Goal: Transaction & Acquisition: Purchase product/service

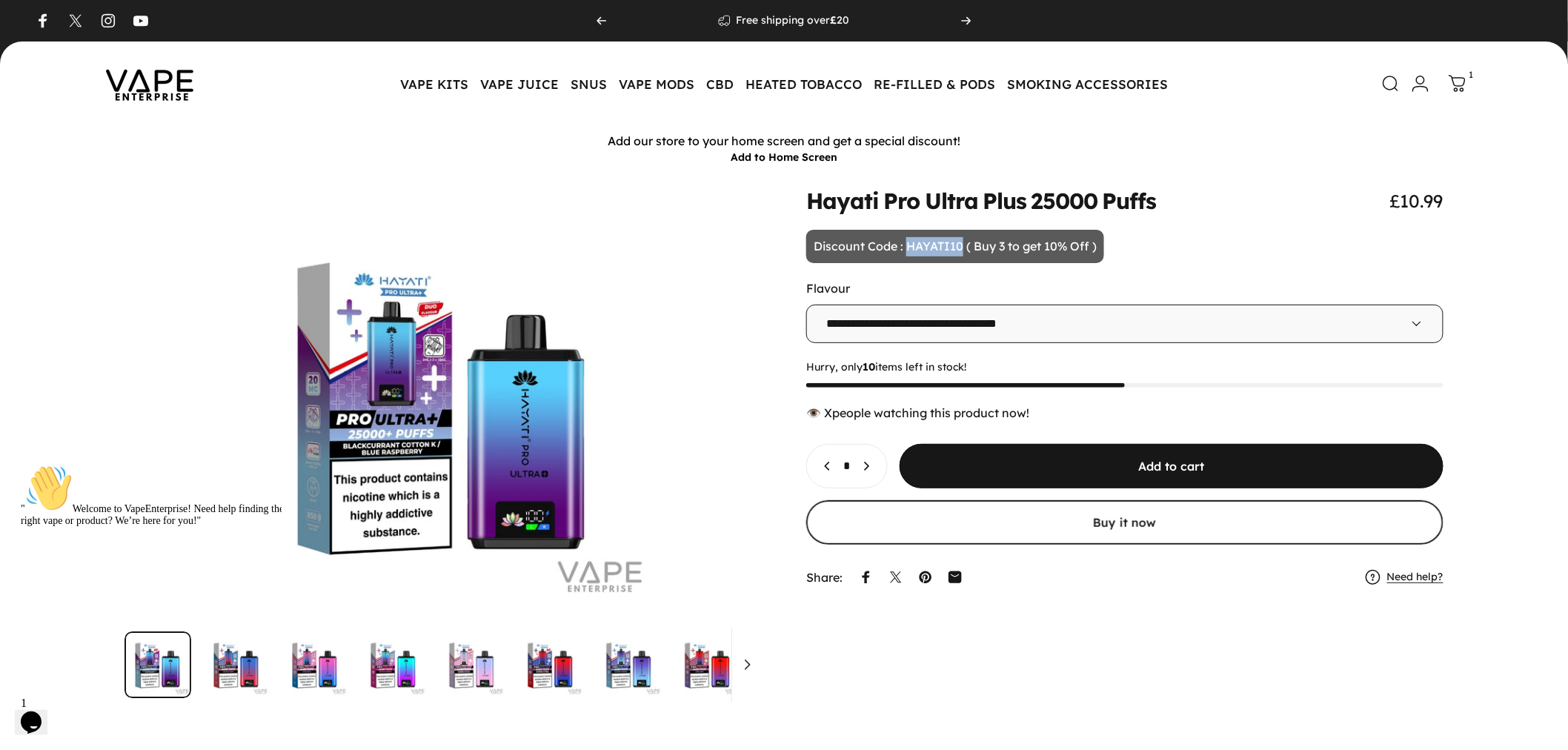
click at [966, 17] on icon "Next" at bounding box center [967, 21] width 12 height 12
click at [112, 83] on img at bounding box center [150, 84] width 133 height 70
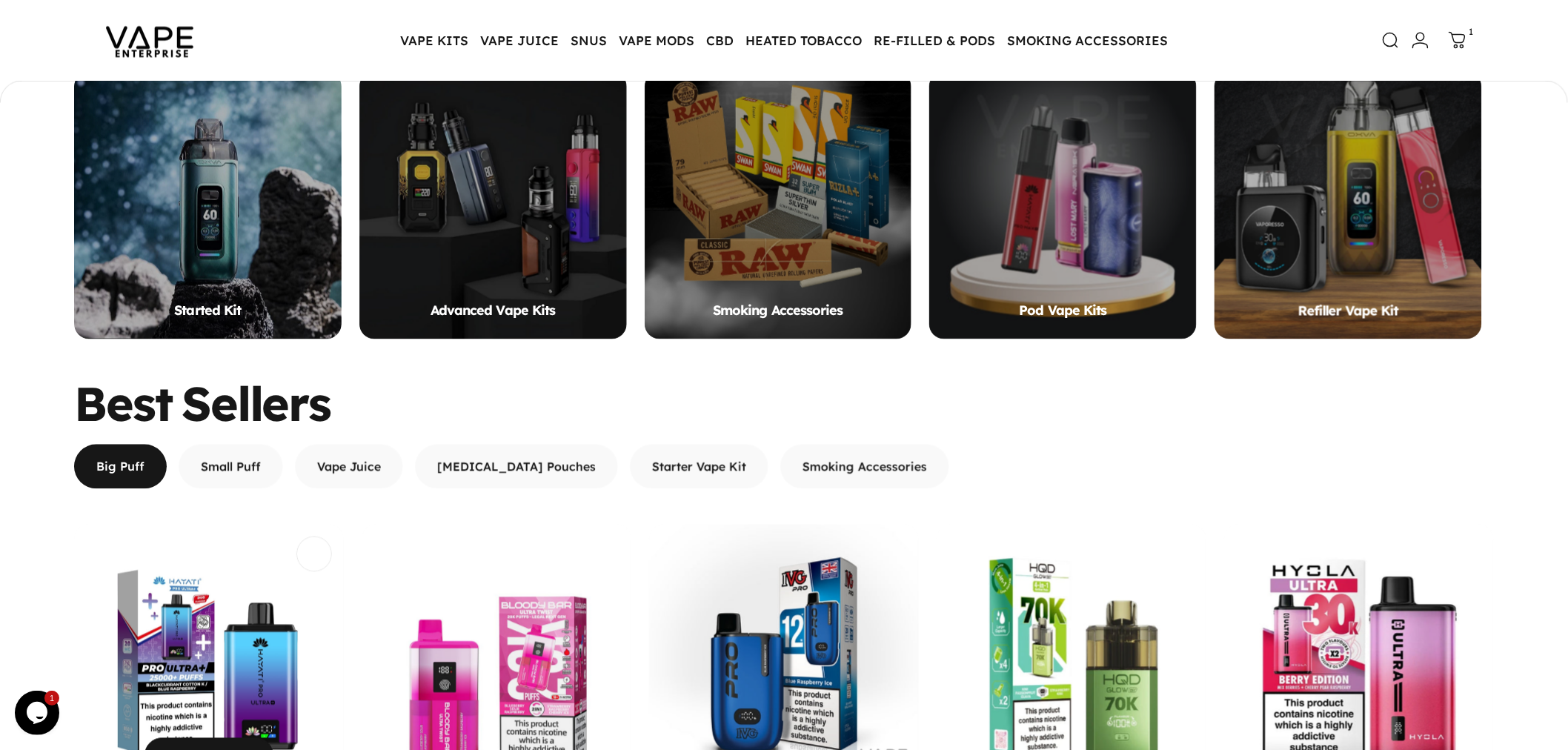
scroll to position [1111, 0]
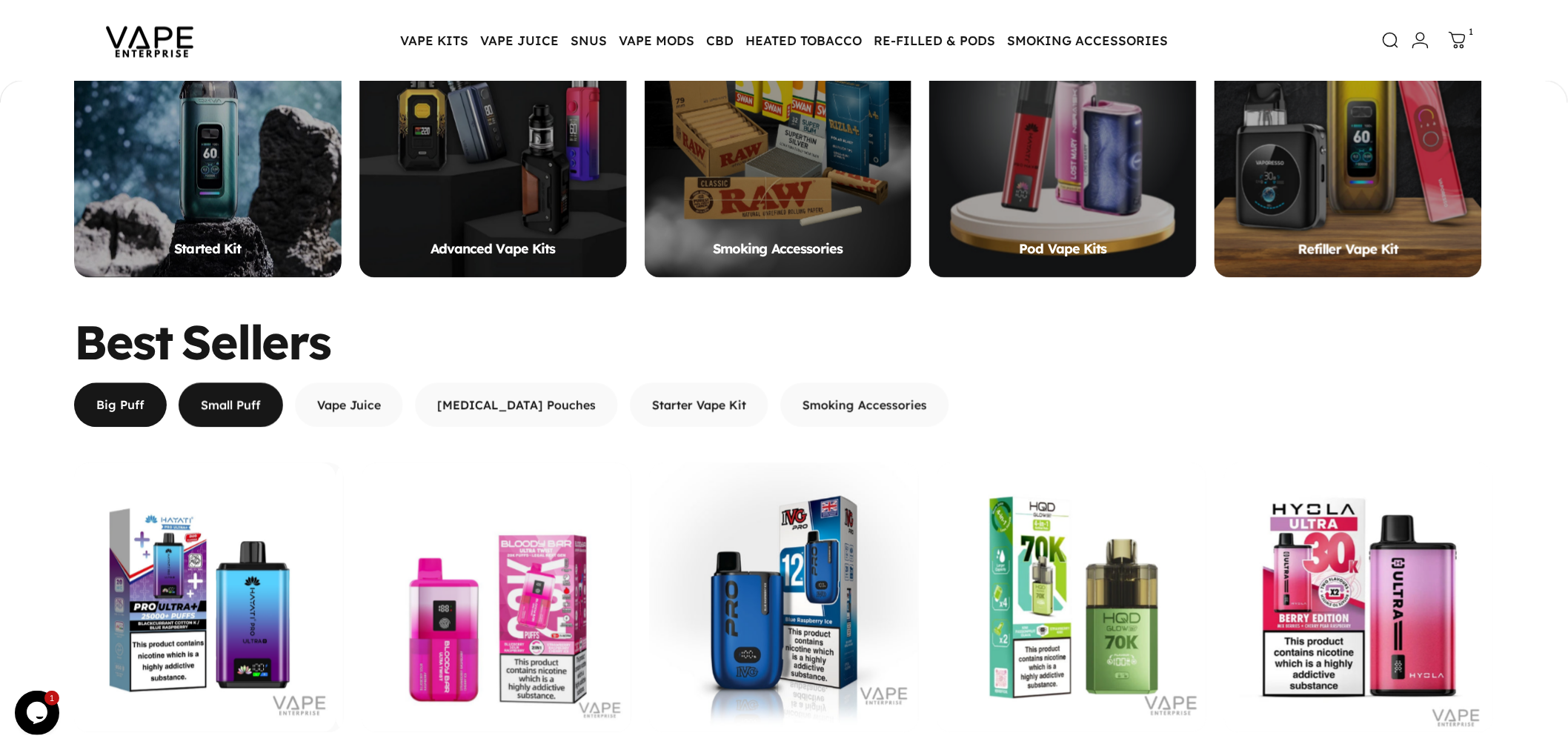
click at [206, 415] on span "button" at bounding box center [230, 405] width 157 height 89
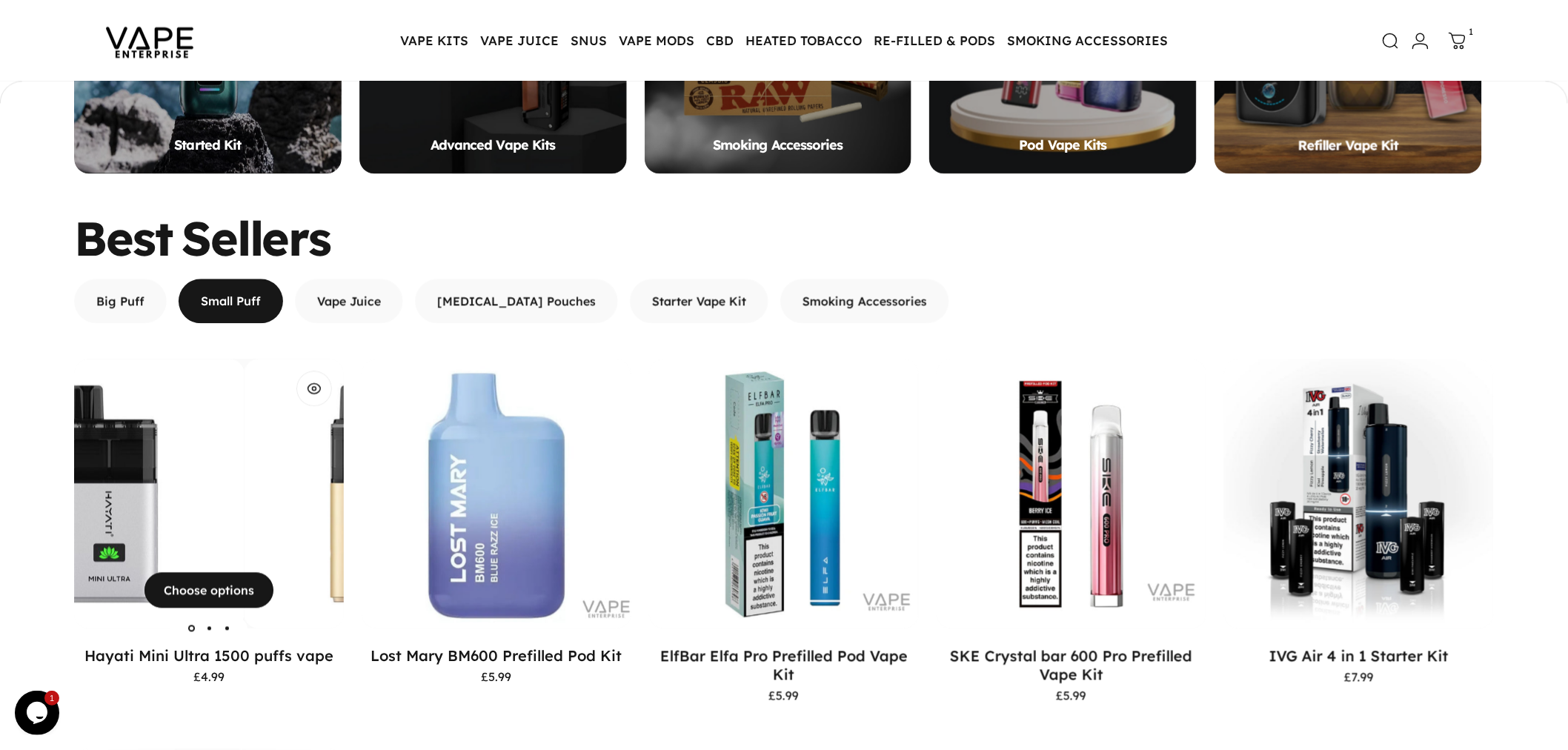
scroll to position [1276, 0]
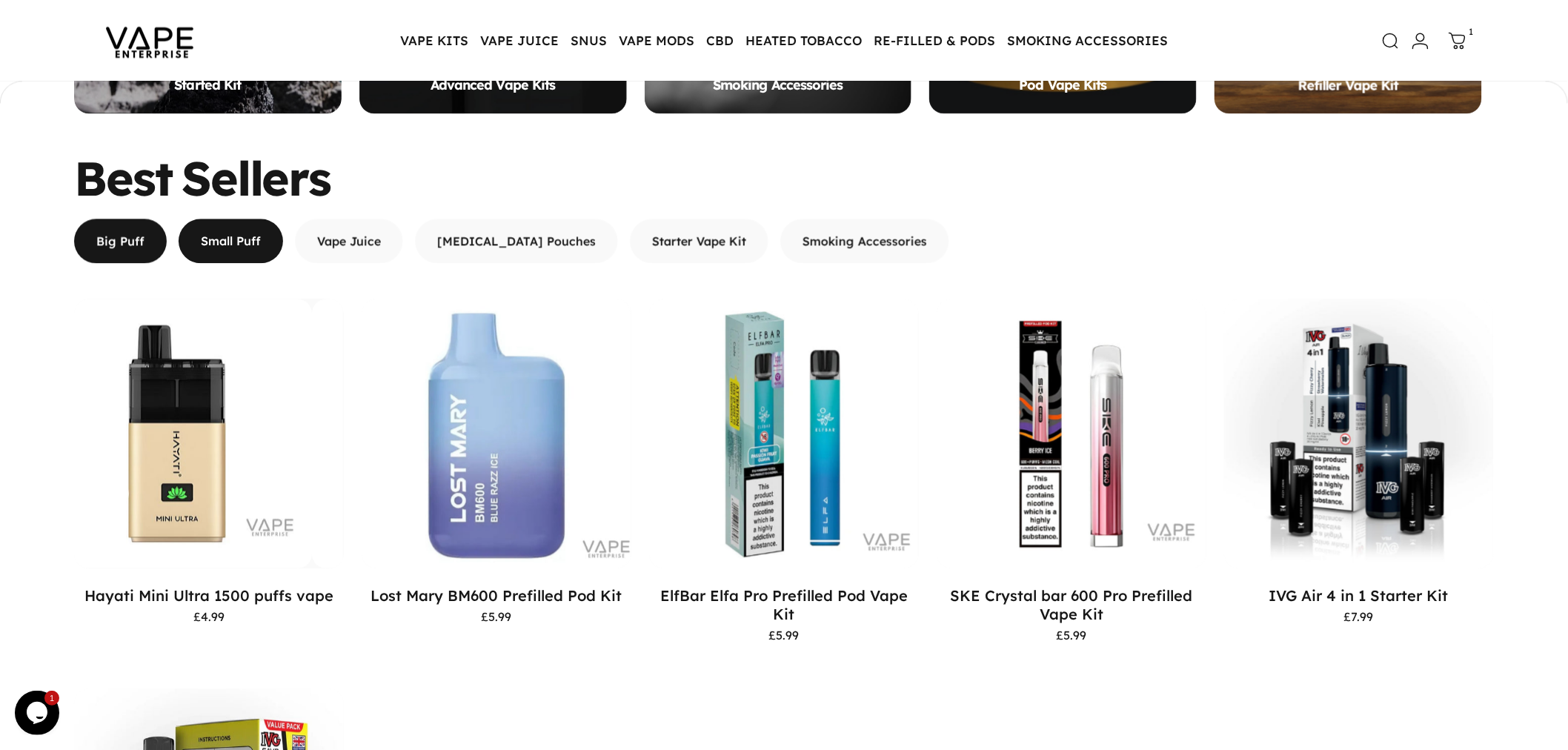
click at [100, 242] on span "button" at bounding box center [120, 240] width 139 height 89
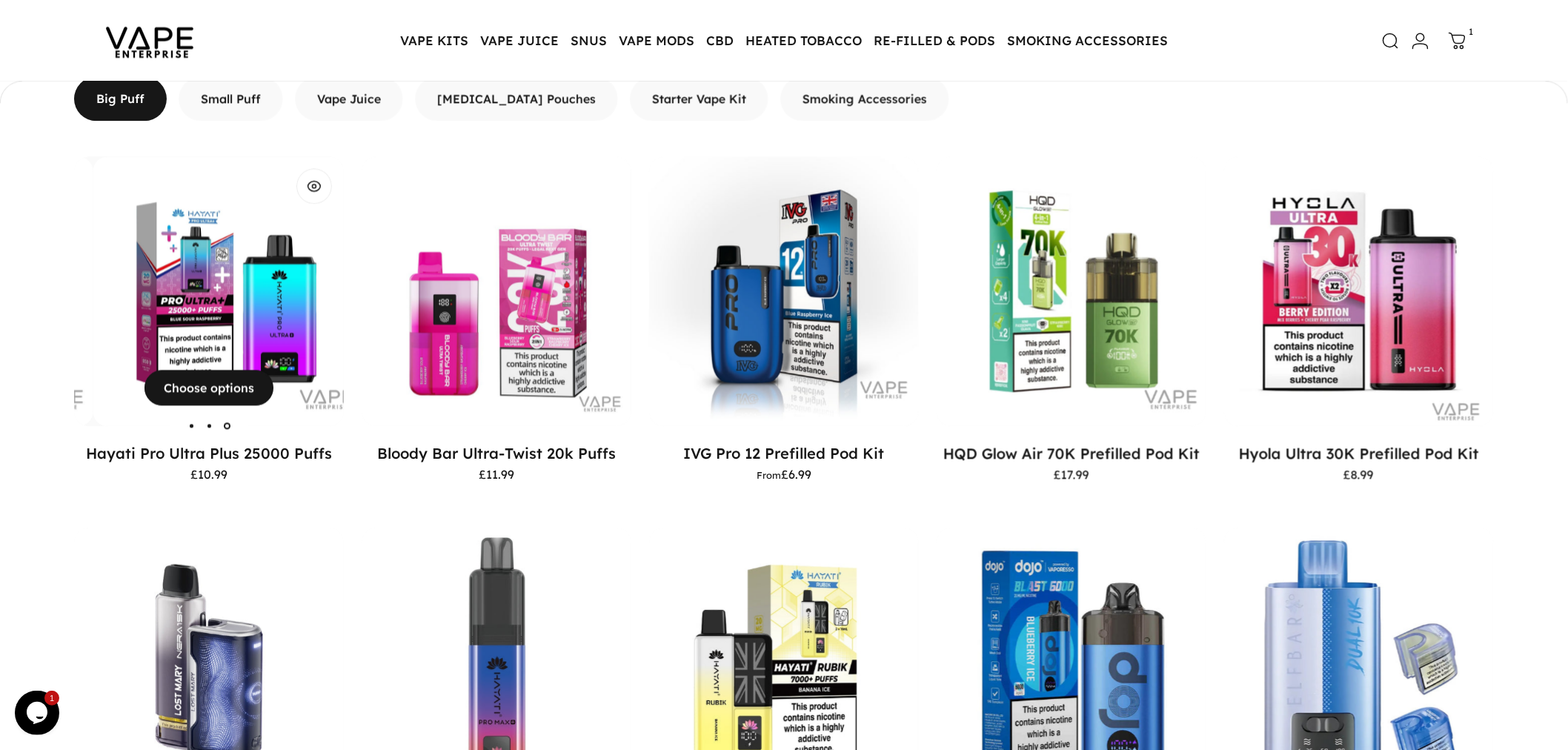
scroll to position [1440, 0]
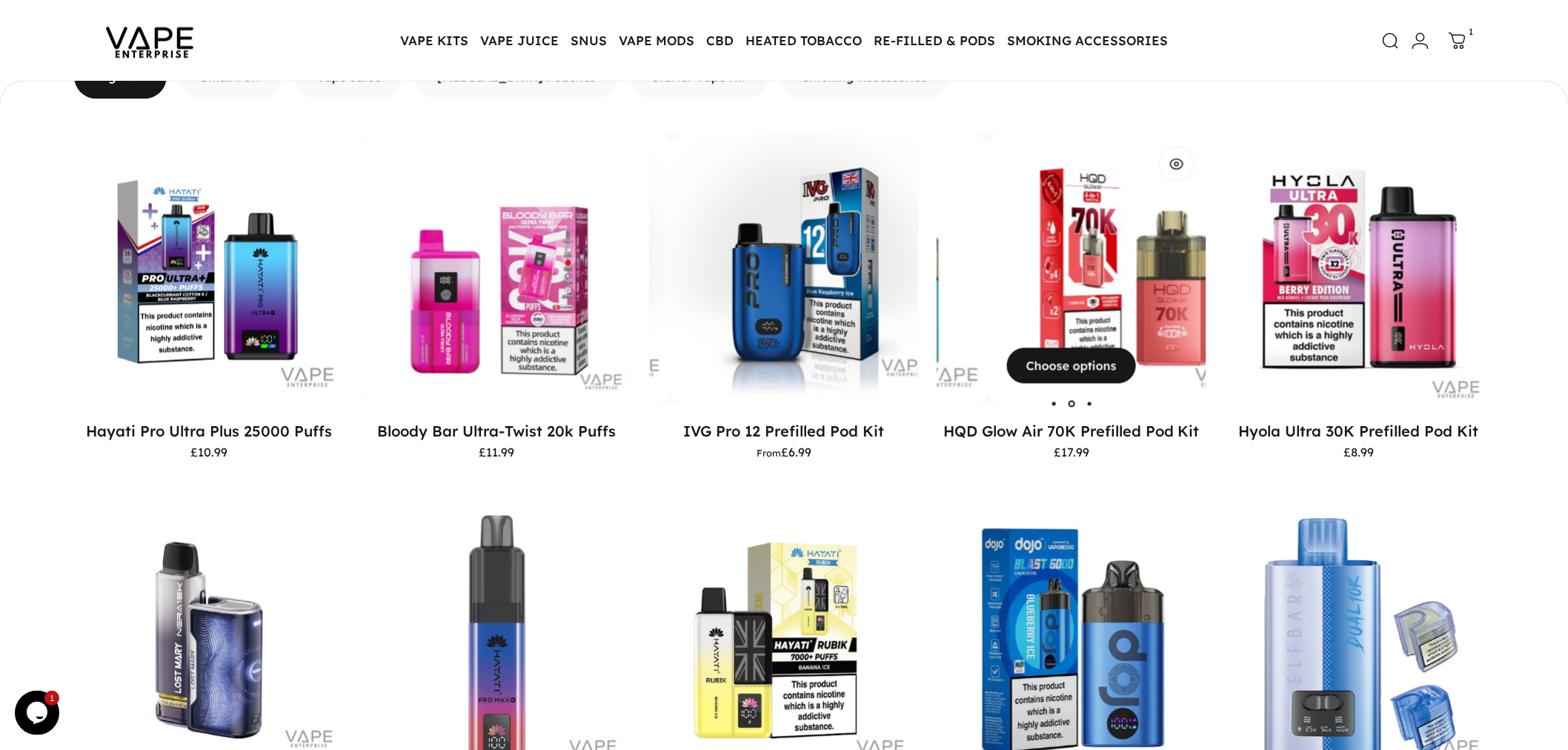
click at [1071, 252] on img "HQD Glow Air 70K Prefilled Pod Kit" at bounding box center [1122, 269] width 270 height 270
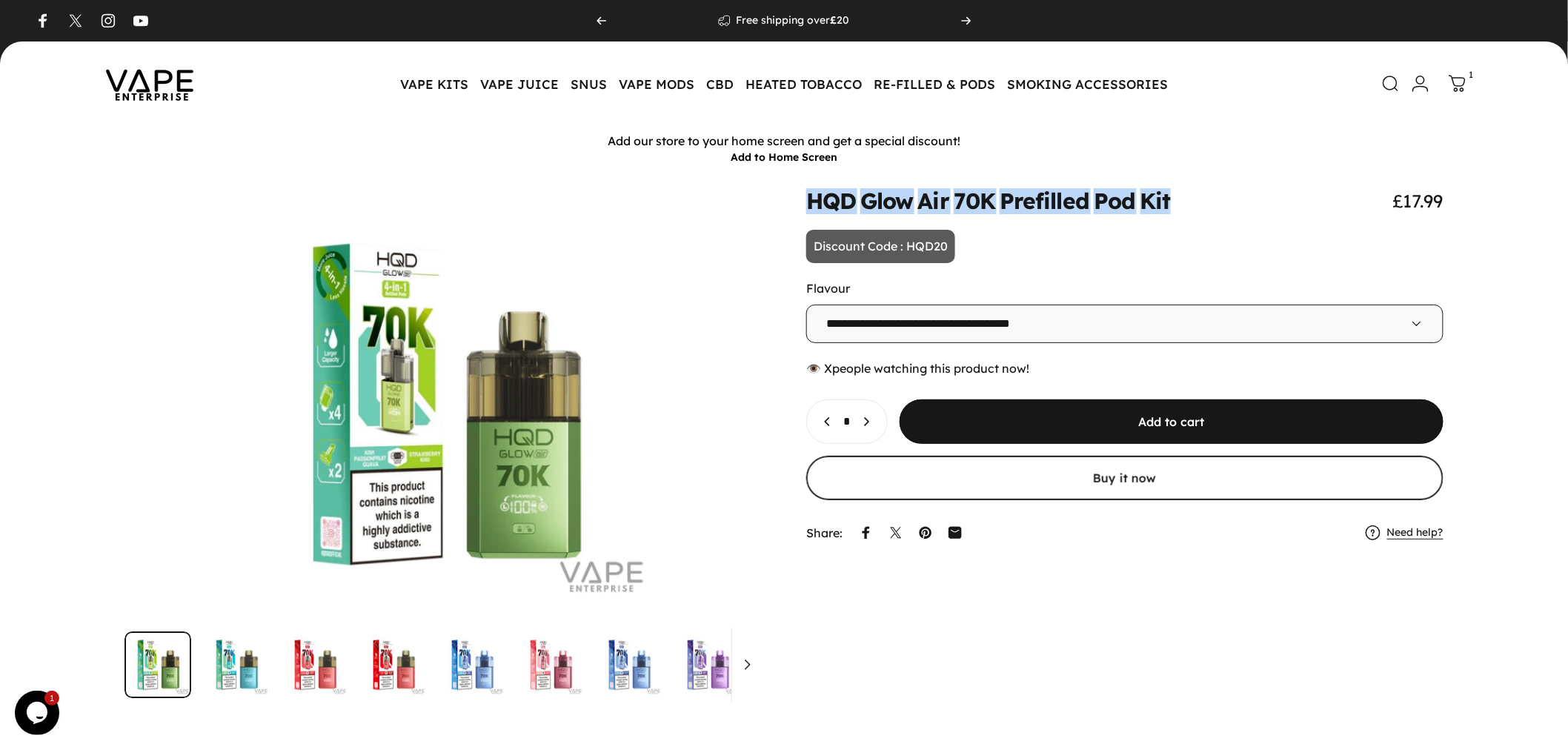
drag, startPoint x: 809, startPoint y: 203, endPoint x: 1194, endPoint y: 196, distance: 385.1
click at [1194, 196] on div "HQD Glow Air 70K Prefilled Pod Kit £17.99" at bounding box center [1125, 200] width 637 height 22
copy split-words "HQD Glow Air 70K Prefilled Pod Kit"
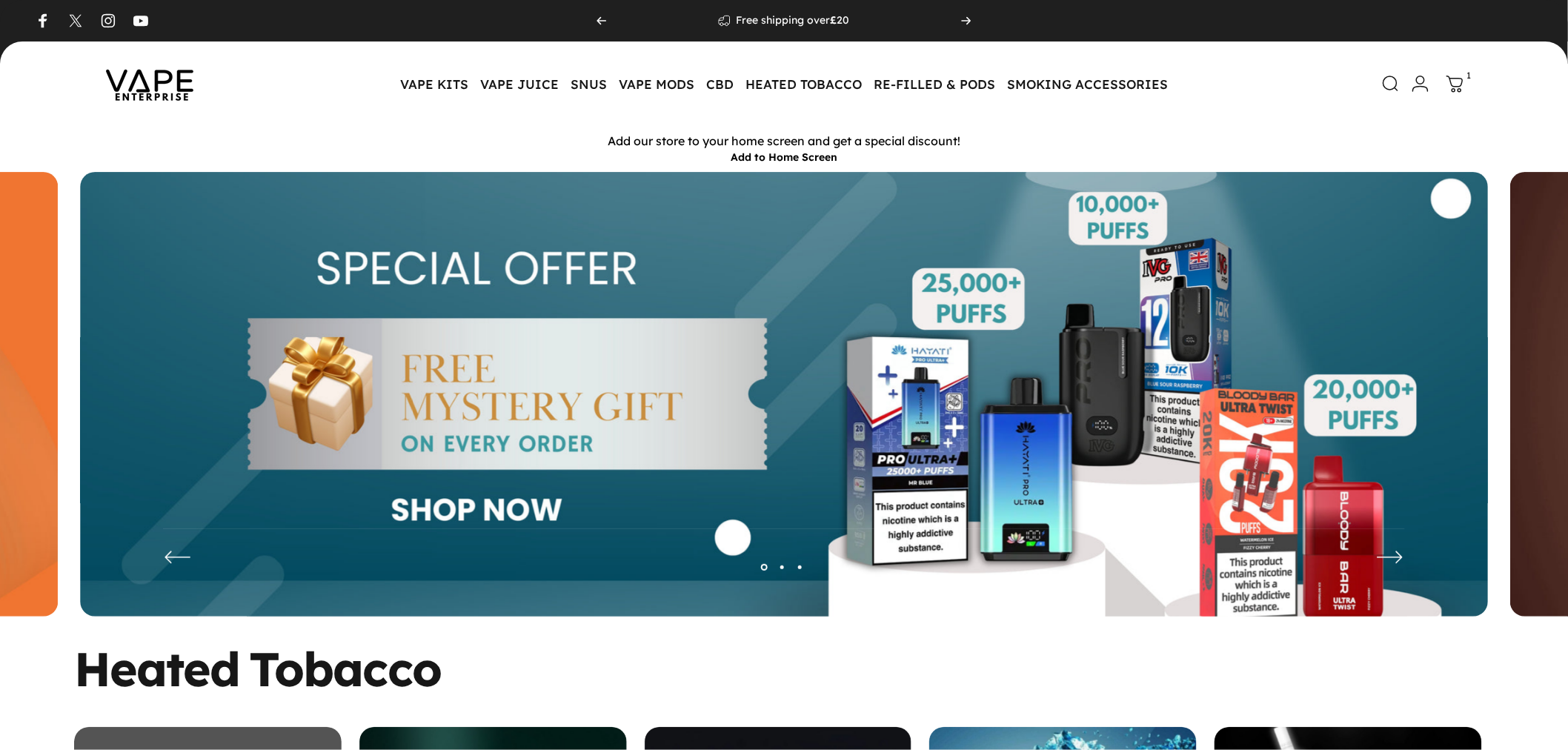
click at [1448, 85] on icon at bounding box center [1455, 84] width 17 height 17
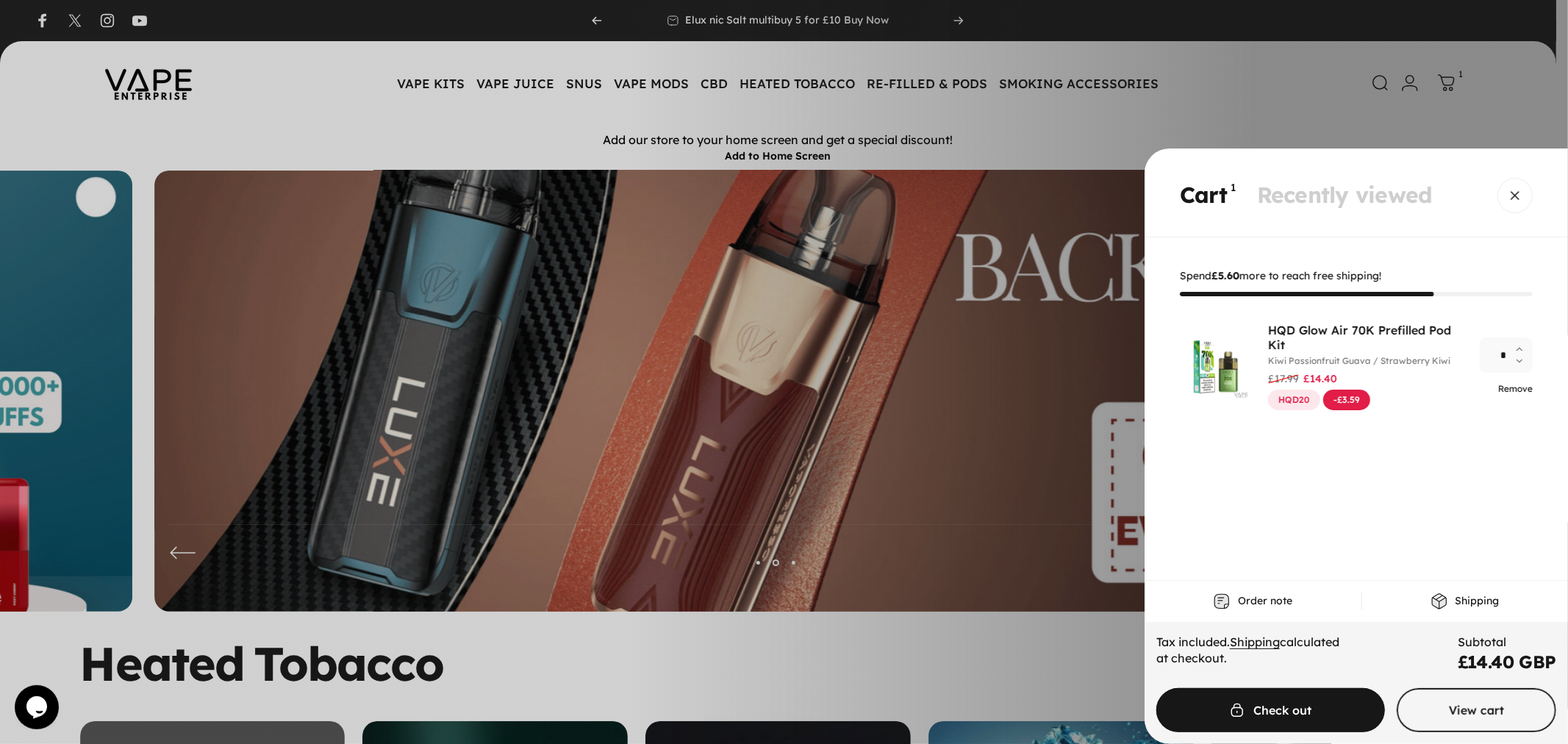
click at [1515, 391] on link "Remove" at bounding box center [1515, 389] width 35 height 11
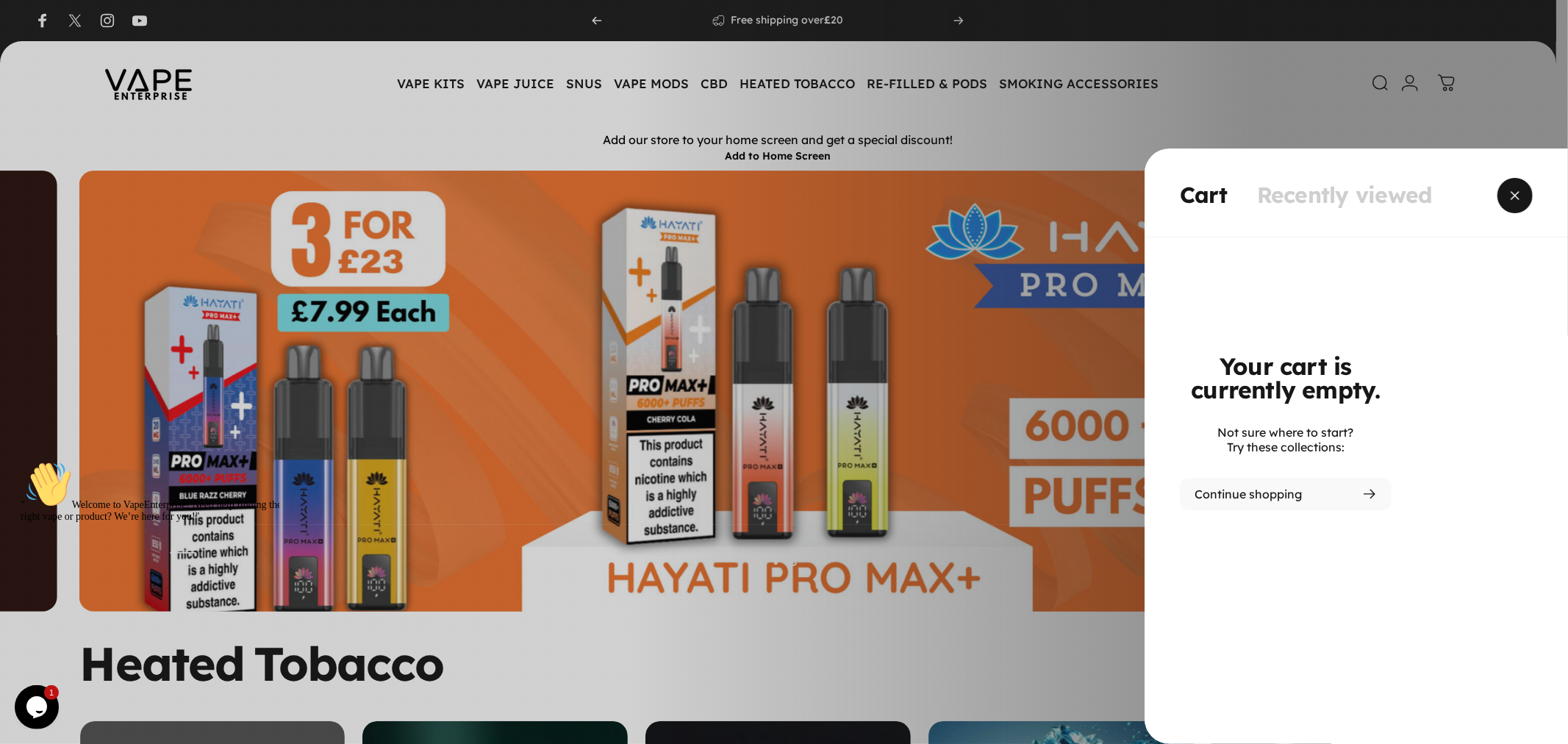
click at [1512, 186] on span "Close" at bounding box center [1515, 195] width 53 height 71
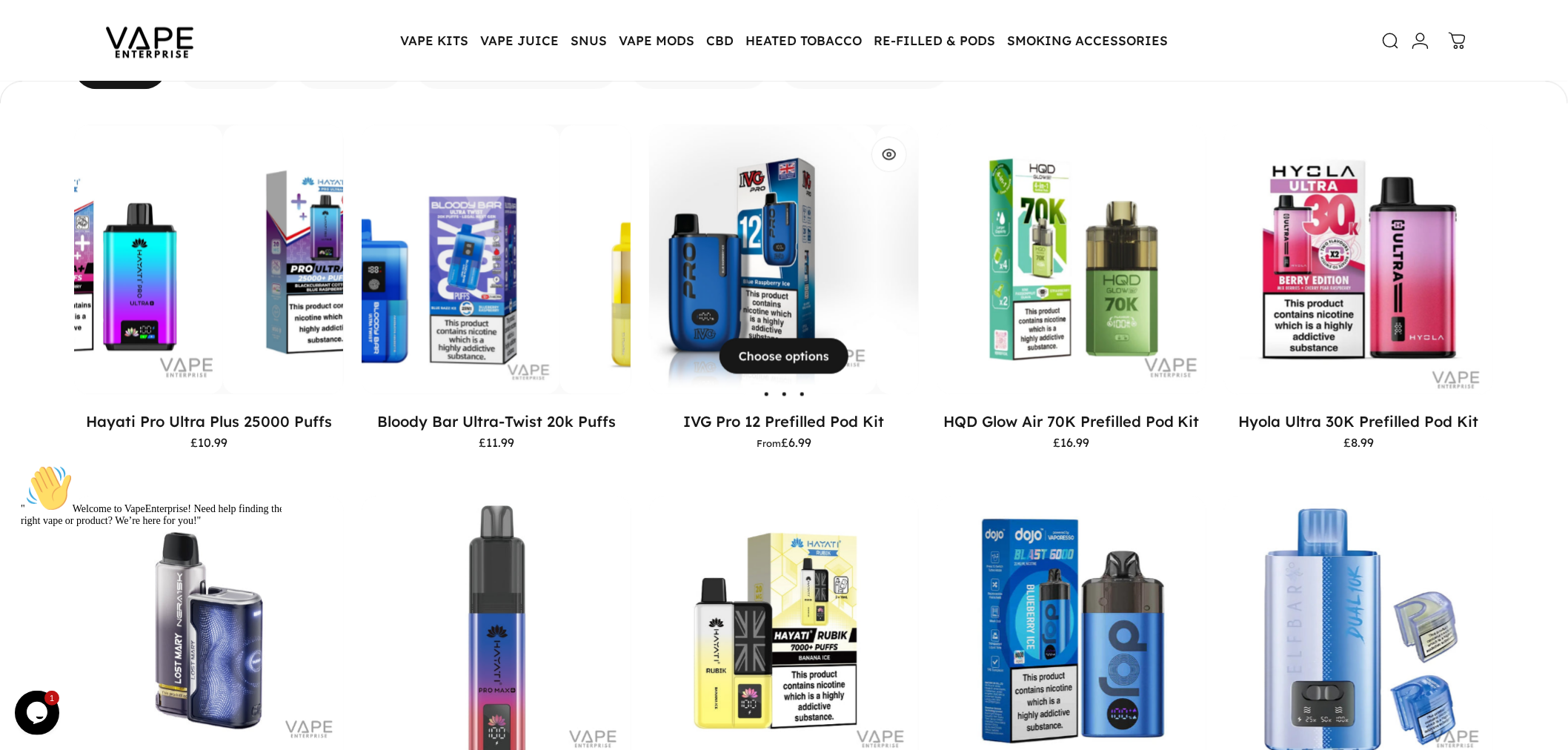
scroll to position [1479, 0]
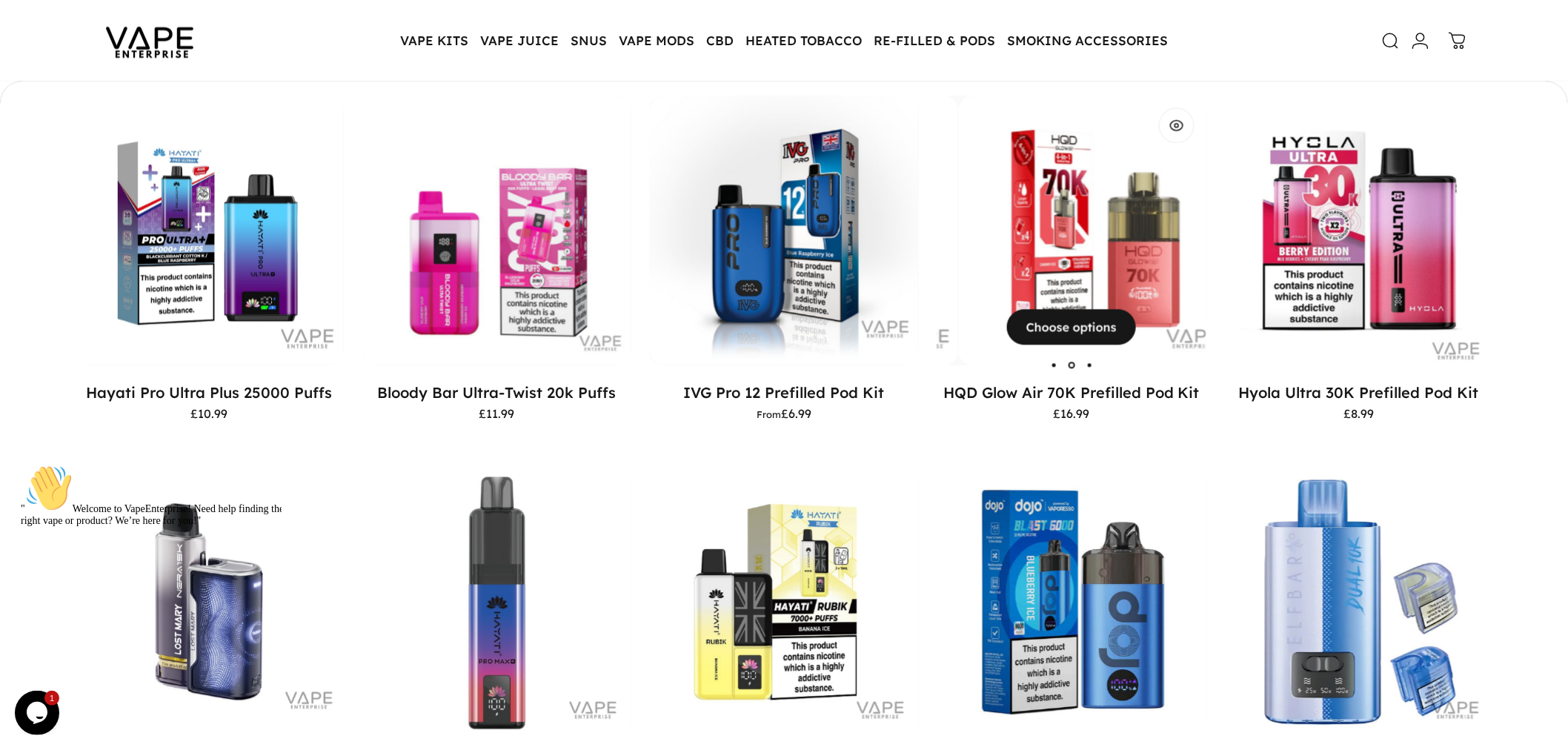
click at [1042, 255] on img "HQD Glow Air 70K Prefilled Pod Kit" at bounding box center [1094, 230] width 270 height 270
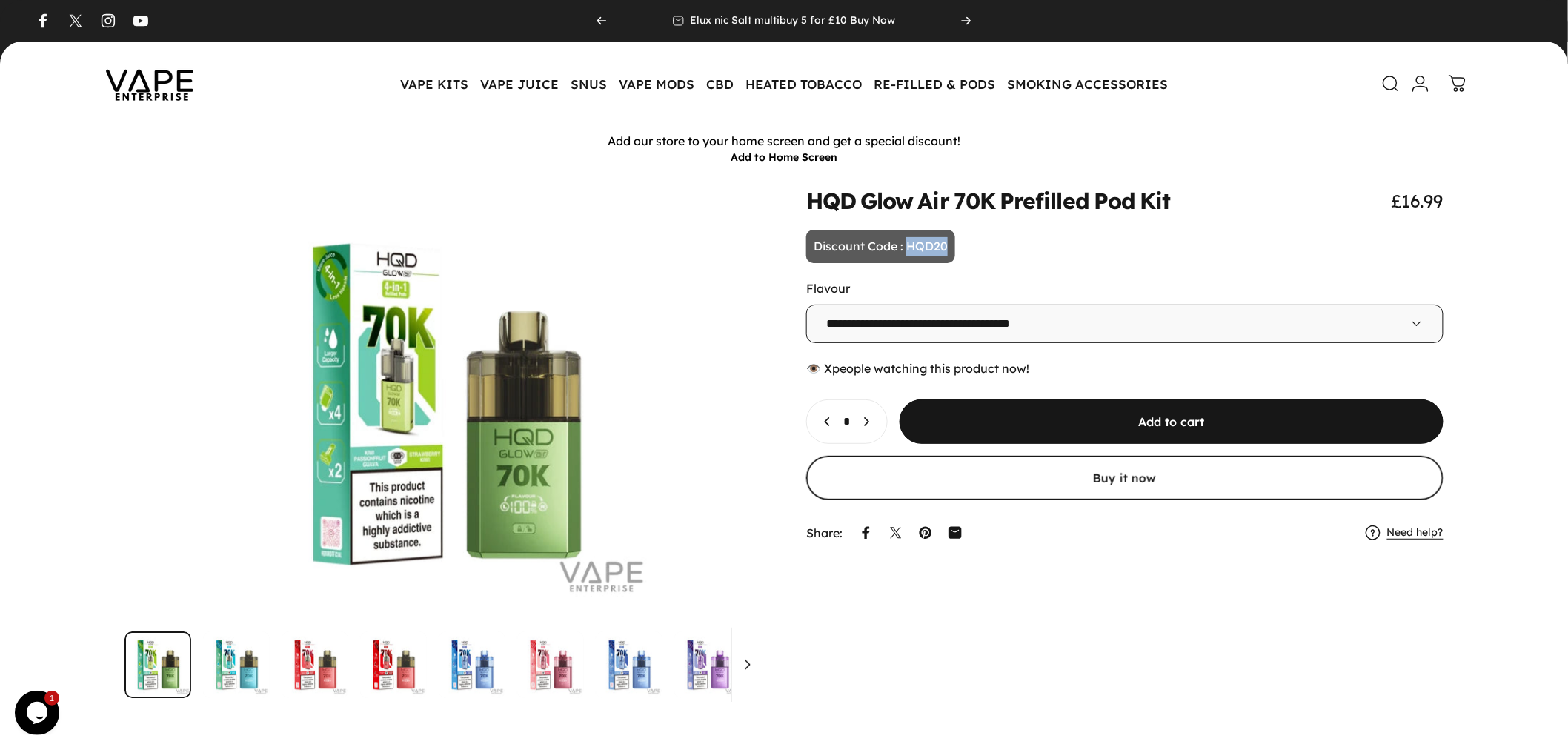
drag, startPoint x: 906, startPoint y: 250, endPoint x: 956, endPoint y: 250, distance: 50.0
click at [956, 250] on animate-element "**********" at bounding box center [1125, 368] width 637 height 358
copy p "HQD20"
click at [962, 399] on span "submit" at bounding box center [1172, 355] width 816 height 89
click at [1464, 90] on icon at bounding box center [1458, 85] width 17 height 17
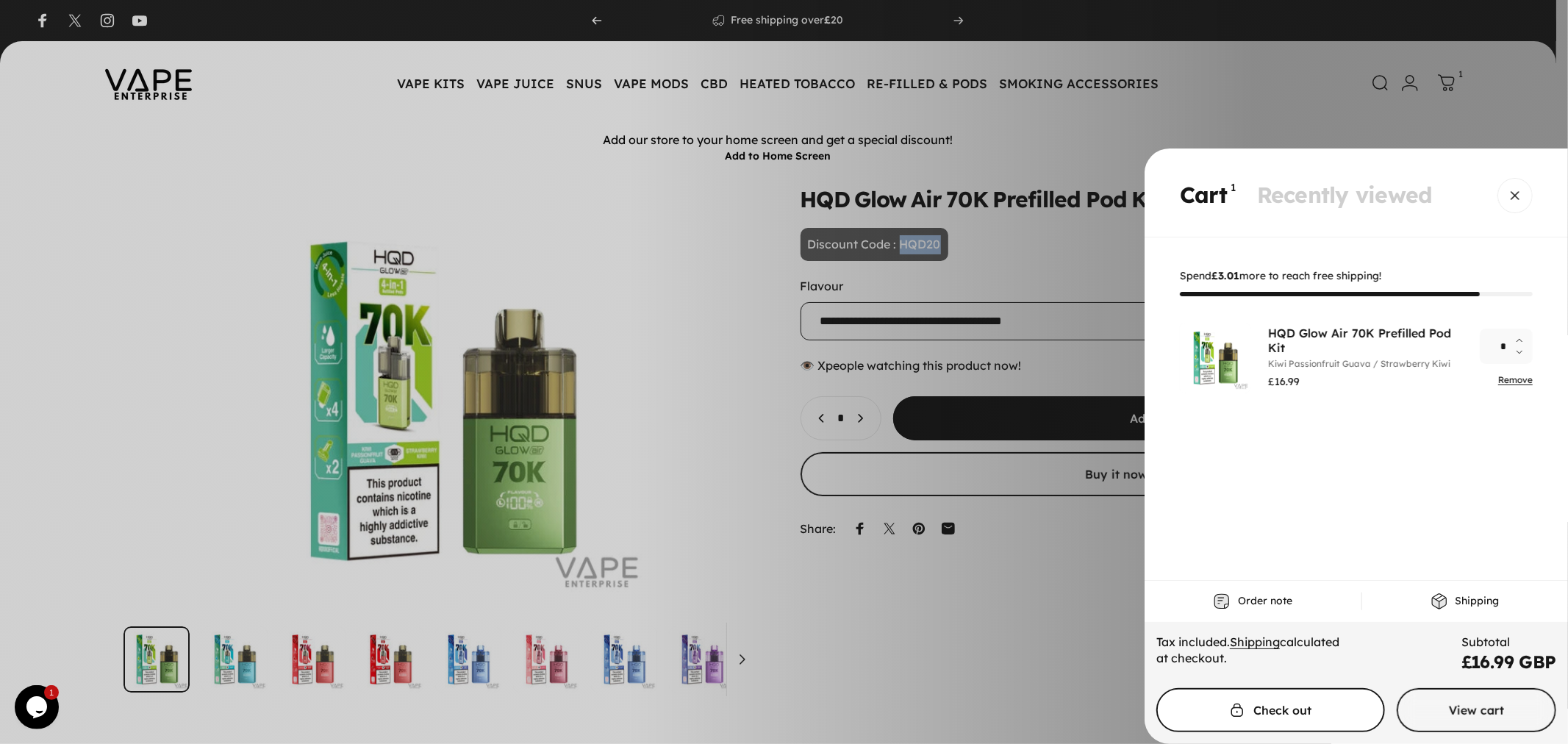
click at [1306, 717] on span "Cart" at bounding box center [1270, 709] width 343 height 88
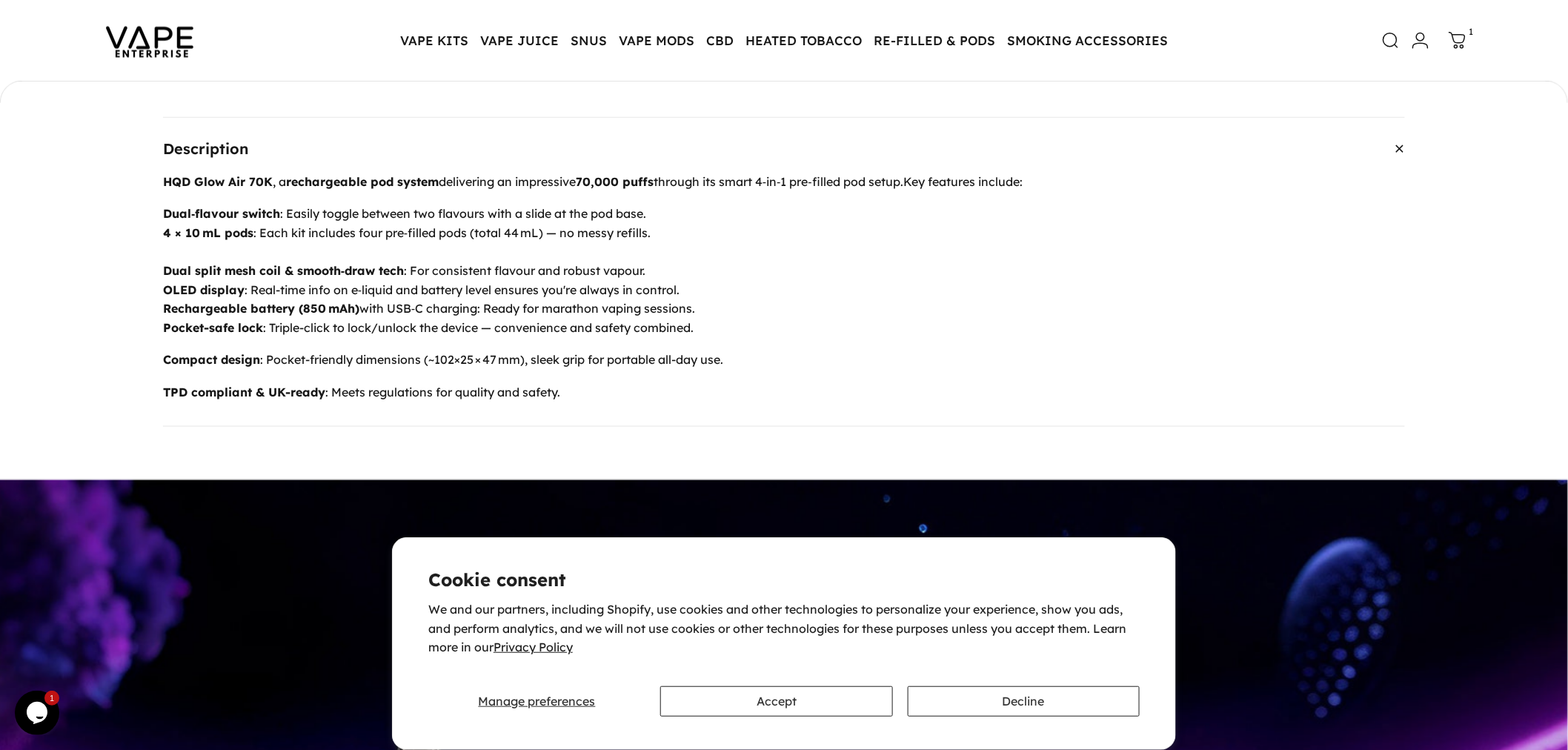
scroll to position [736, 0]
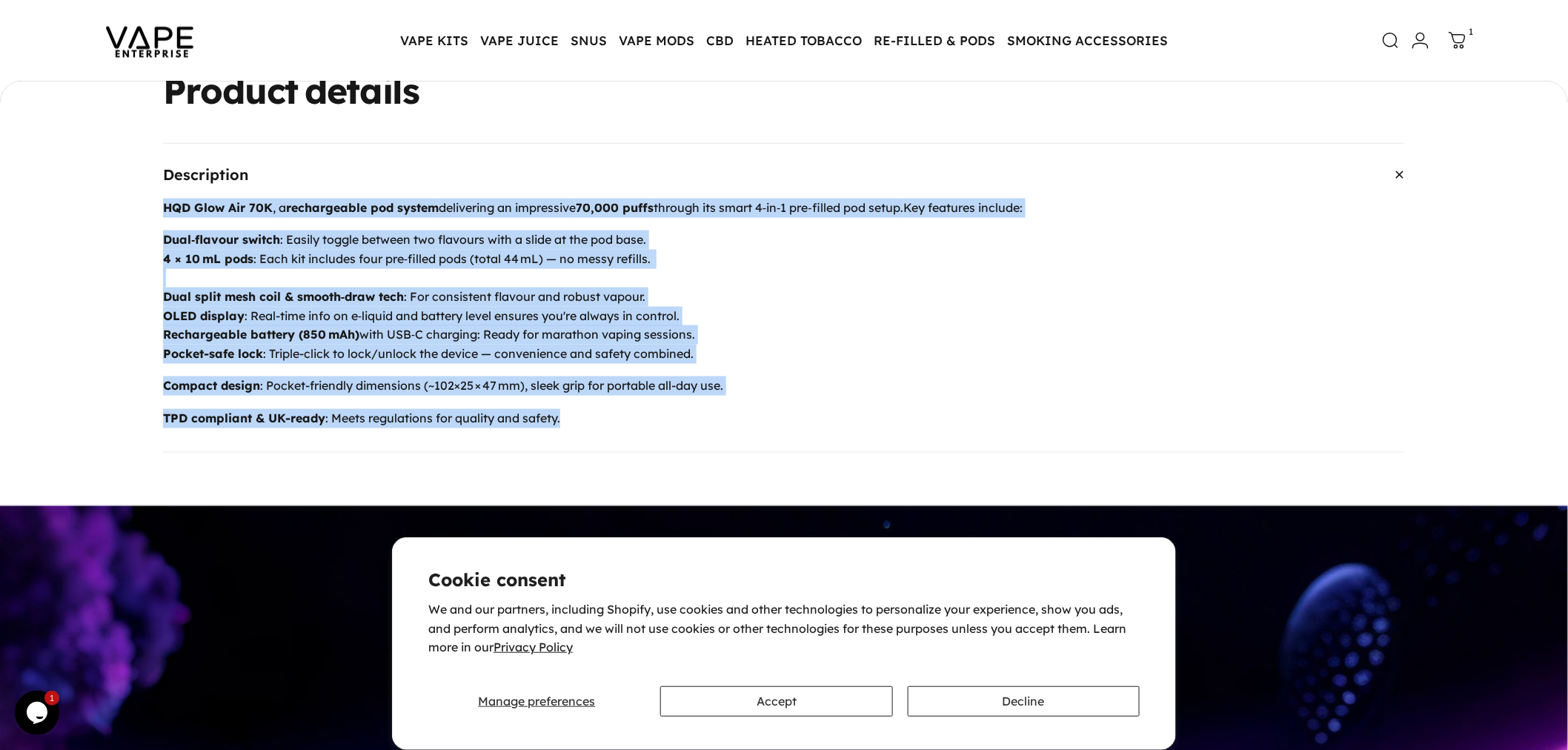
drag, startPoint x: 167, startPoint y: 208, endPoint x: 704, endPoint y: 426, distance: 579.6
click at [706, 427] on div "Description HQD Glow Air 70K , a rechargeable pod system delivering an impressi…" at bounding box center [784, 298] width 1420 height 310
copy div "HQD Glow Air 70K , a rechargeable pod system delivering an impressive 70,000 pu…"
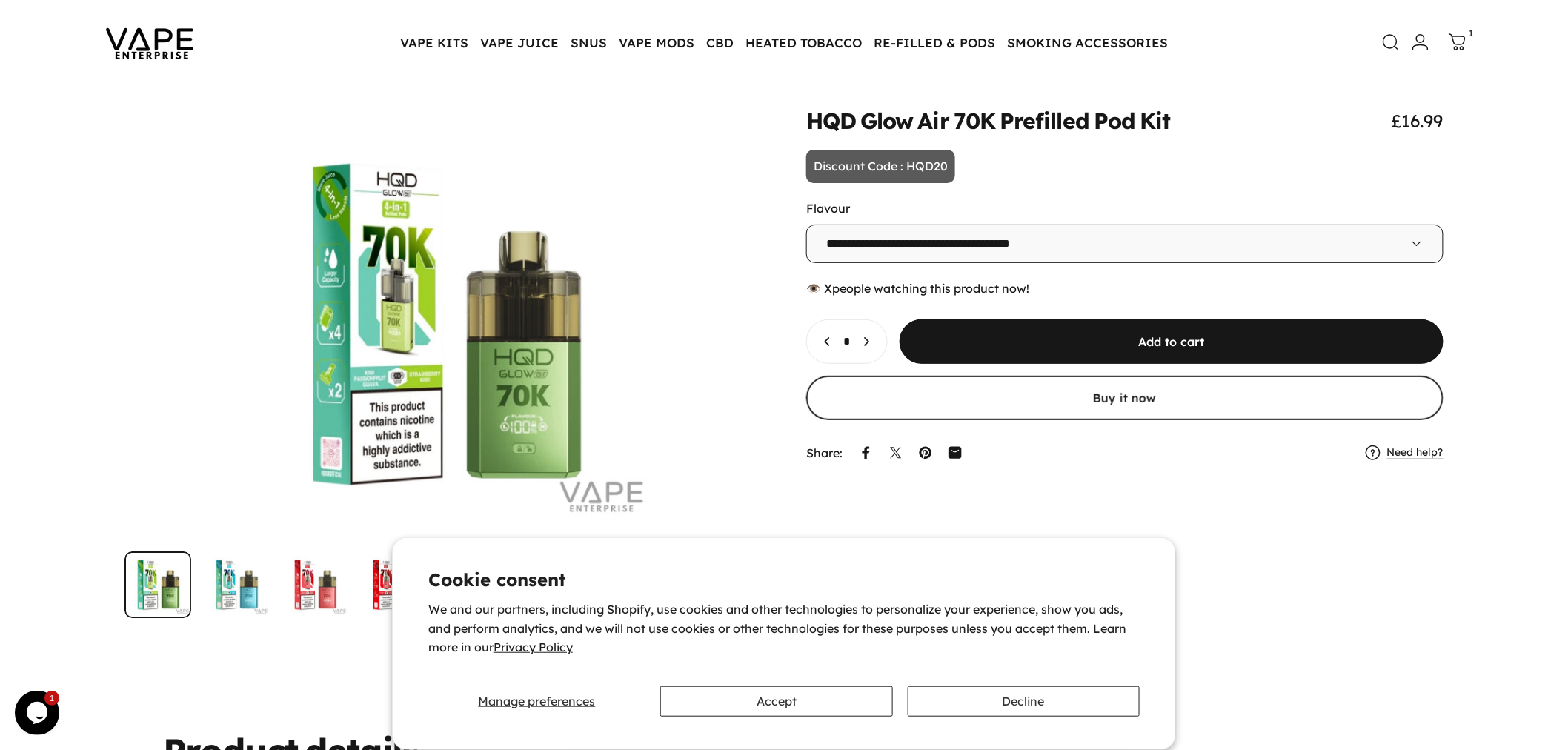
scroll to position [83, 0]
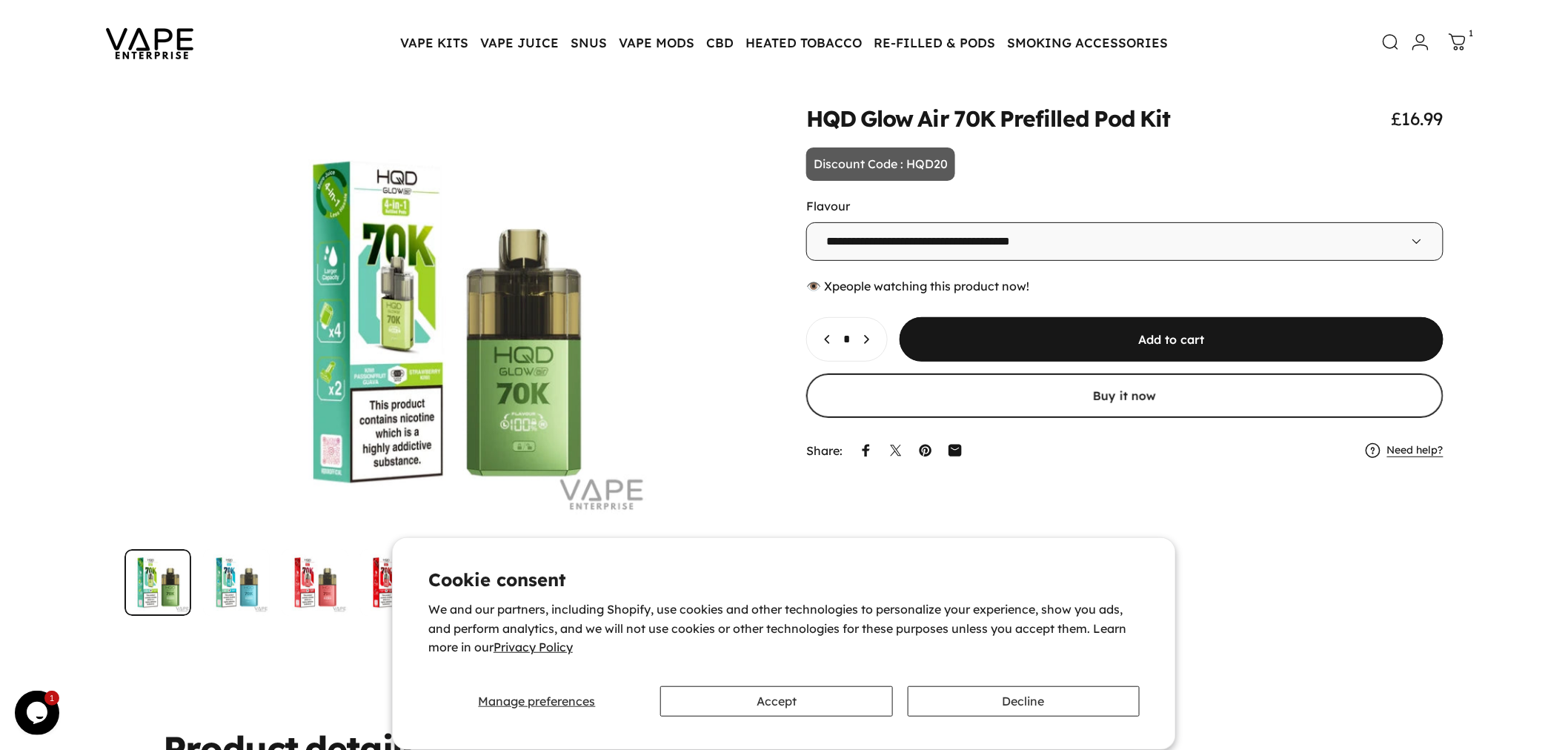
click at [975, 163] on animate-element "**********" at bounding box center [1125, 286] width 637 height 358
drag, startPoint x: 906, startPoint y: 161, endPoint x: 965, endPoint y: 166, distance: 59.2
click at [965, 166] on animate-element "**********" at bounding box center [1125, 286] width 637 height 358
copy p "HQD20"
